Goal: Navigation & Orientation: Find specific page/section

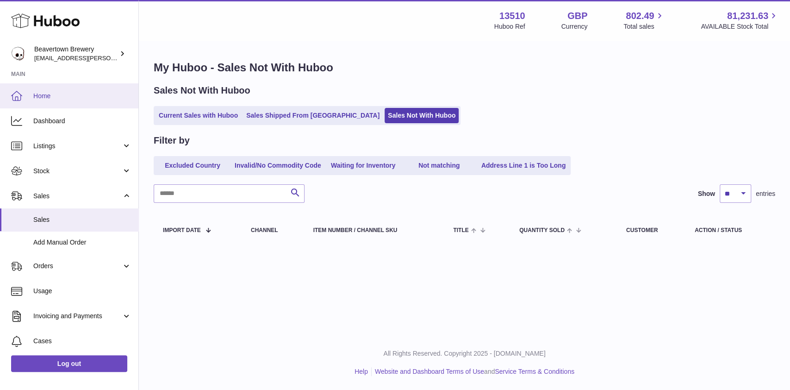
click at [41, 84] on link "Home" at bounding box center [69, 95] width 138 height 25
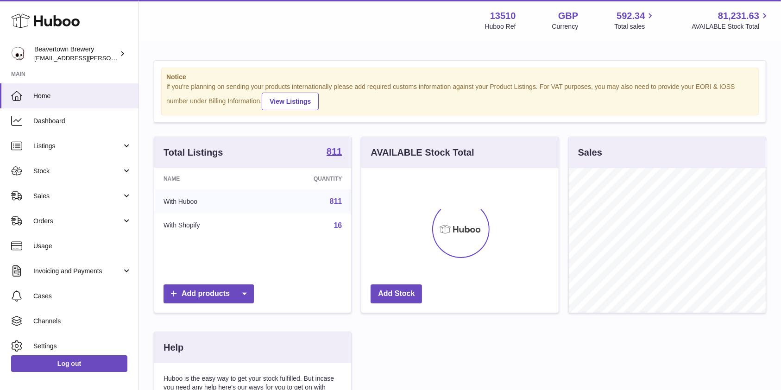
scroll to position [144, 197]
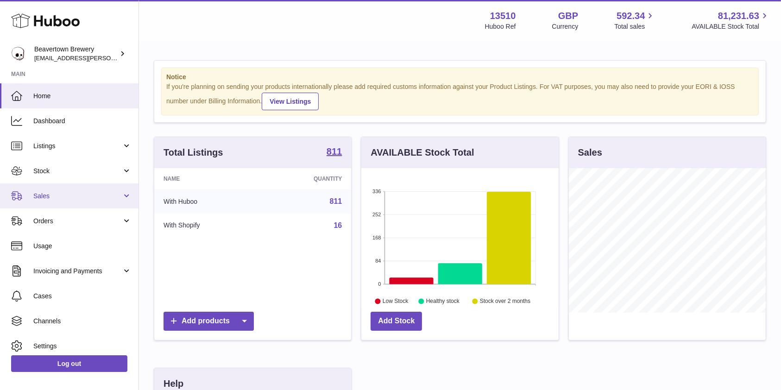
click at [60, 194] on span "Sales" at bounding box center [77, 196] width 88 height 9
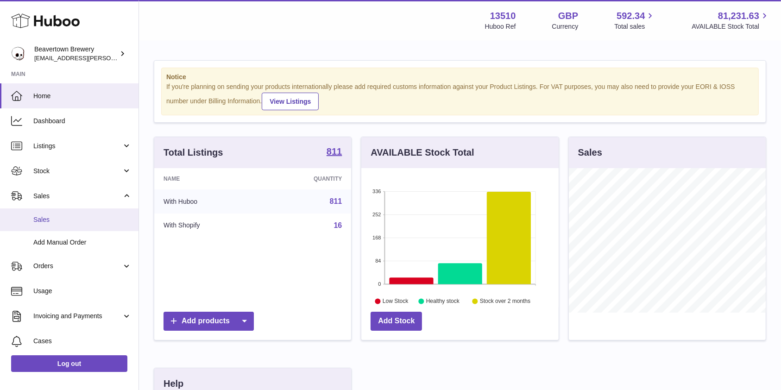
click at [56, 222] on span "Sales" at bounding box center [82, 219] width 98 height 9
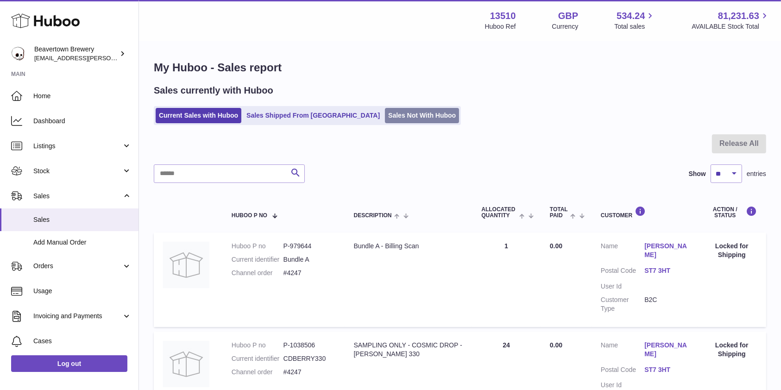
click at [385, 119] on link "Sales Not With Huboo" at bounding box center [422, 115] width 74 height 15
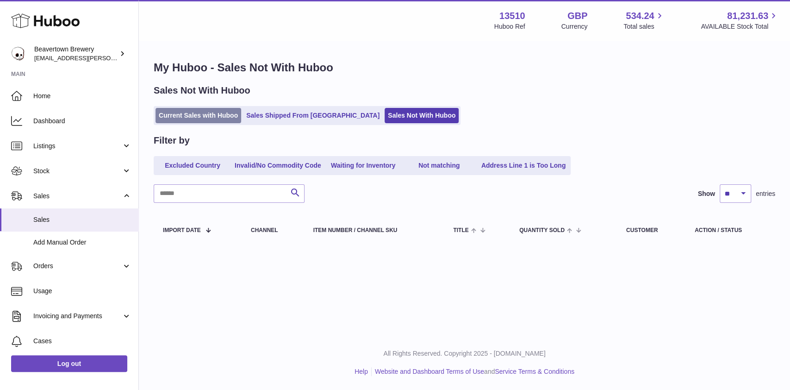
click at [225, 119] on link "Current Sales with Huboo" at bounding box center [199, 115] width 86 height 15
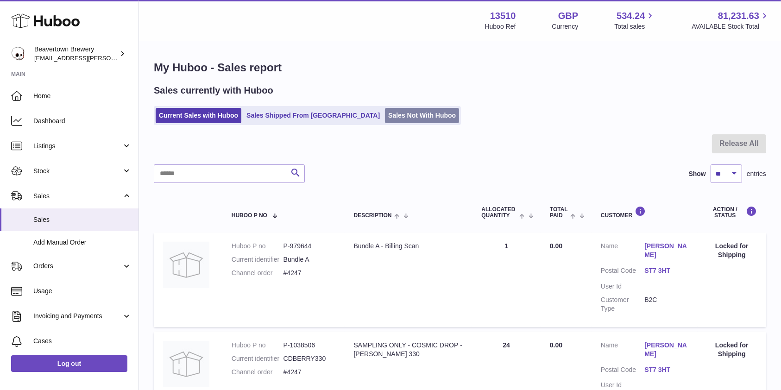
click at [385, 109] on link "Sales Not With Huboo" at bounding box center [422, 115] width 74 height 15
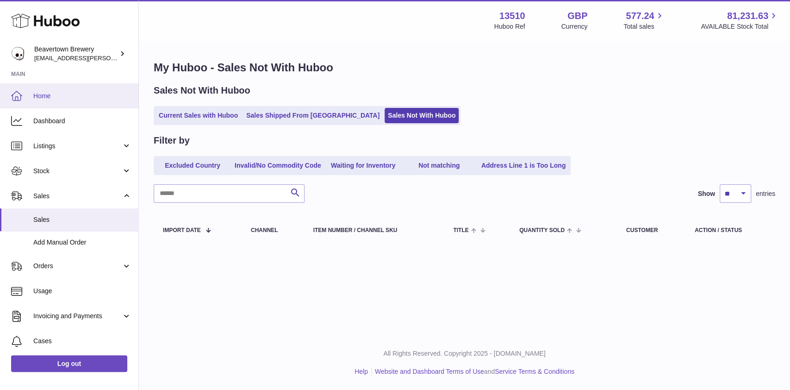
click at [100, 93] on span "Home" at bounding box center [82, 96] width 98 height 9
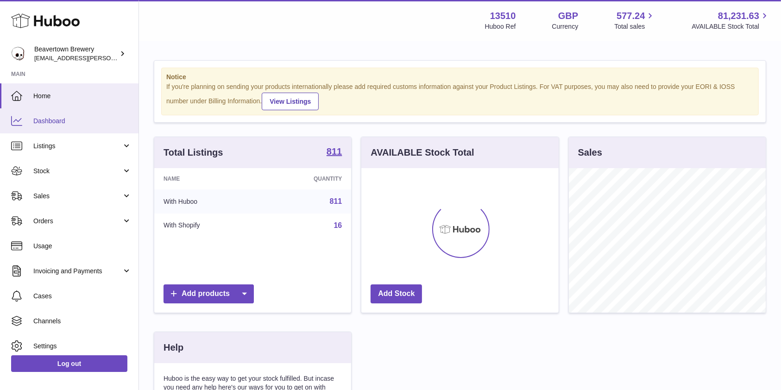
scroll to position [144, 197]
click at [80, 118] on span "Dashboard" at bounding box center [82, 121] width 98 height 9
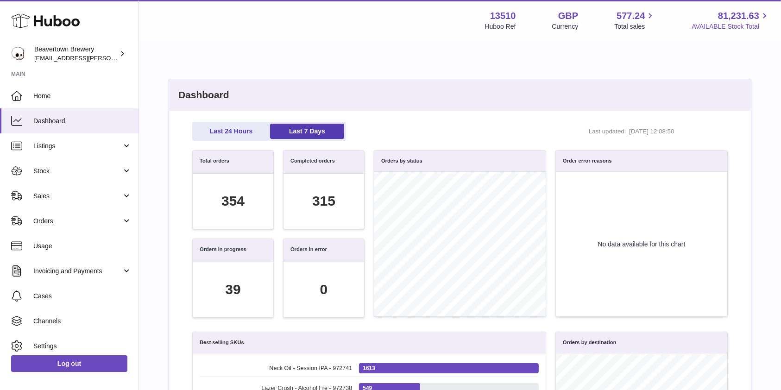
scroll to position [106, 525]
